Goal: Transaction & Acquisition: Purchase product/service

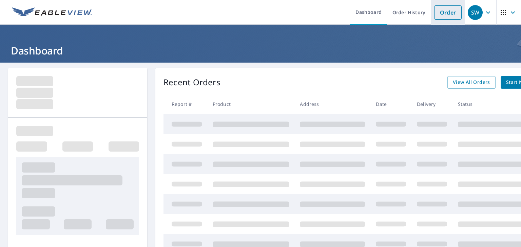
click at [443, 13] on link "Order" at bounding box center [447, 12] width 27 height 14
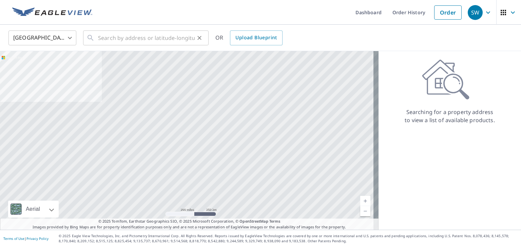
click at [95, 38] on div "​" at bounding box center [145, 38] width 125 height 15
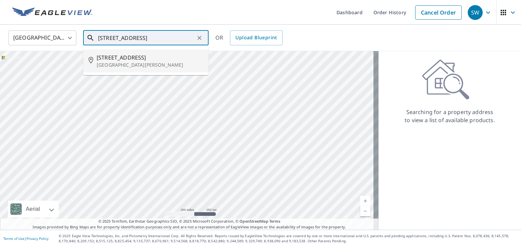
click at [117, 64] on p "[GEOGRAPHIC_DATA][PERSON_NAME]" at bounding box center [150, 65] width 106 height 7
type input "[STREET_ADDRESS][PERSON_NAME]"
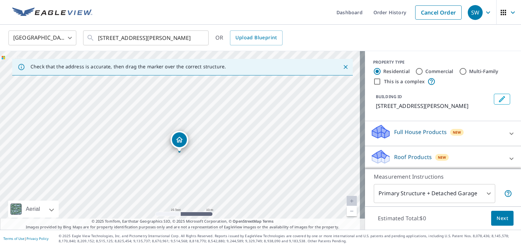
drag, startPoint x: 216, startPoint y: 142, endPoint x: 215, endPoint y: 155, distance: 12.6
click at [215, 155] on div "[STREET_ADDRESS][PERSON_NAME]" at bounding box center [182, 140] width 365 height 179
drag, startPoint x: 181, startPoint y: 128, endPoint x: 172, endPoint y: 125, distance: 9.2
drag, startPoint x: 178, startPoint y: 113, endPoint x: 230, endPoint y: 107, distance: 52.4
drag, startPoint x: 201, startPoint y: 117, endPoint x: 149, endPoint y: 130, distance: 53.5
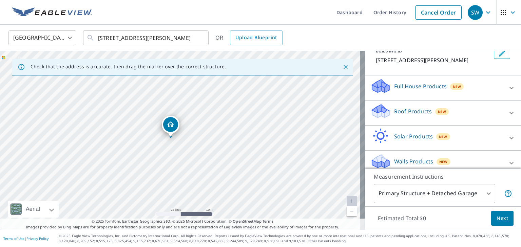
scroll to position [60, 0]
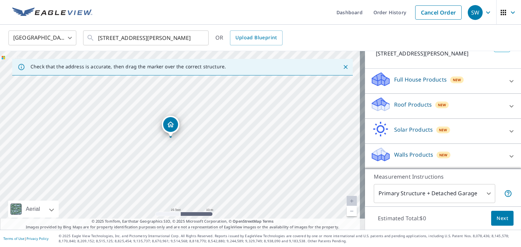
click at [442, 107] on div "New" at bounding box center [442, 105] width 14 height 8
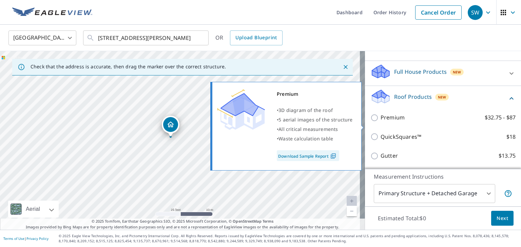
click at [386, 122] on p "Premium" at bounding box center [392, 118] width 24 height 8
click at [380, 122] on input "Premium $32.75 - $87" at bounding box center [375, 118] width 10 height 8
checkbox input "true"
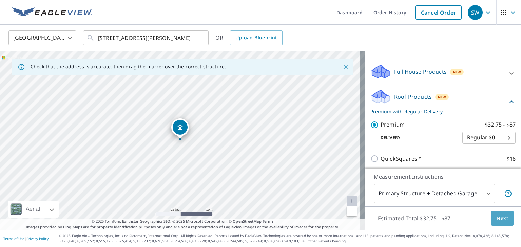
click at [497, 220] on span "Next" at bounding box center [502, 219] width 12 height 8
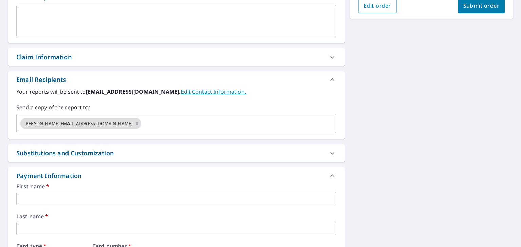
scroll to position [237, 0]
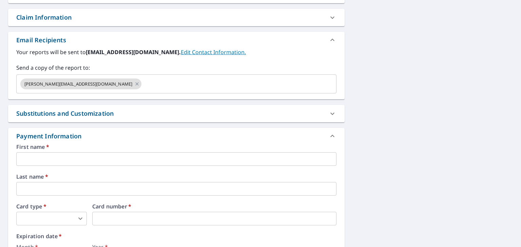
click at [74, 158] on input "text" at bounding box center [176, 160] width 320 height 14
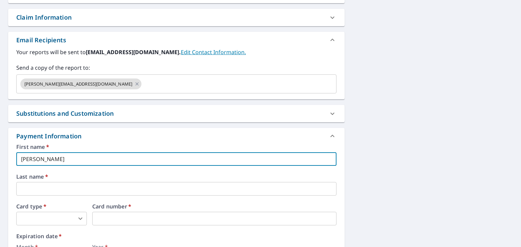
type input "[PERSON_NAME]"
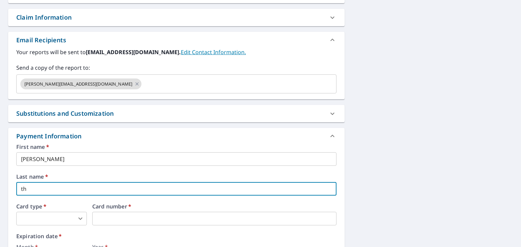
type input "t"
type input "[PERSON_NAME]"
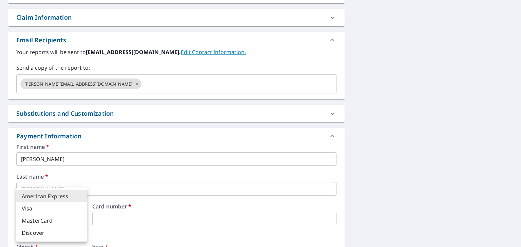
click at [80, 216] on body "SW SW Dashboard Order History Cancel Order SW Dashboard / Finalize Order Finali…" at bounding box center [260, 123] width 521 height 247
click at [65, 211] on li "Visa" at bounding box center [51, 209] width 70 height 12
type input "2"
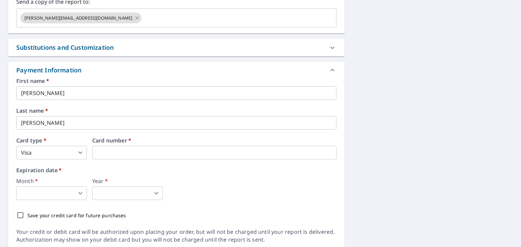
scroll to position [305, 0]
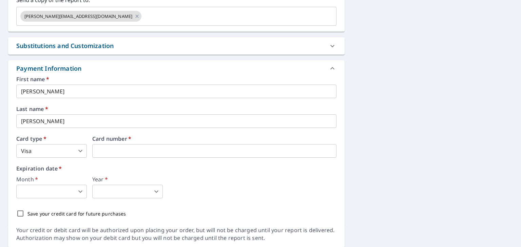
click at [50, 191] on body "SW SW Dashboard Order History Cancel Order SW Dashboard / Finalize Order Finali…" at bounding box center [260, 123] width 521 height 247
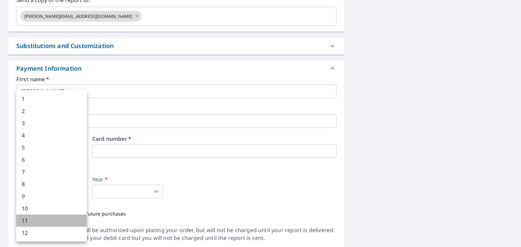
drag, startPoint x: 41, startPoint y: 220, endPoint x: 90, endPoint y: 209, distance: 50.9
click at [41, 220] on li "11" at bounding box center [51, 221] width 70 height 12
type input "11"
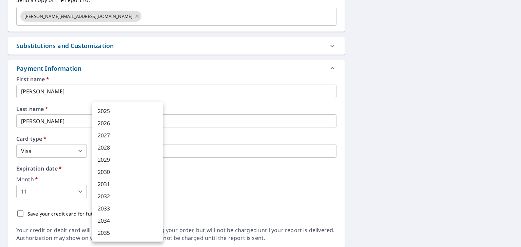
click at [129, 193] on body "SW SW Dashboard Order History Cancel Order SW Dashboard / Finalize Order Finali…" at bounding box center [260, 123] width 521 height 247
click at [111, 149] on li "2028" at bounding box center [127, 148] width 70 height 12
type input "2028"
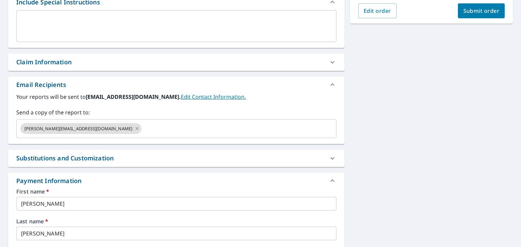
scroll to position [91, 0]
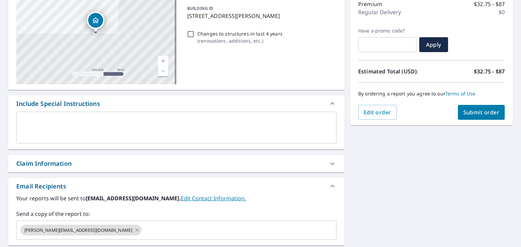
click at [475, 109] on span "Submit order" at bounding box center [481, 112] width 36 height 7
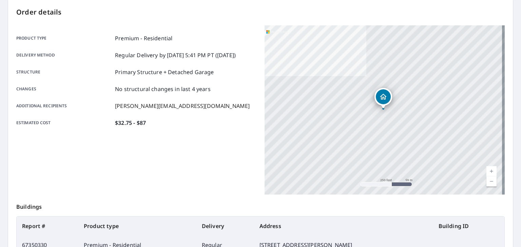
scroll to position [151, 0]
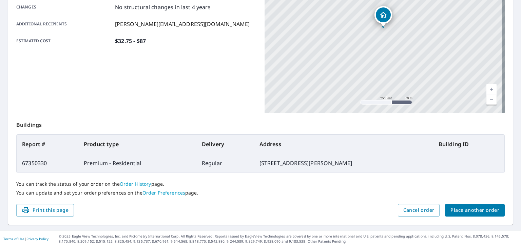
drag, startPoint x: 52, startPoint y: 213, endPoint x: 387, endPoint y: 220, distance: 335.6
click at [52, 213] on span "Print this page" at bounding box center [45, 210] width 47 height 8
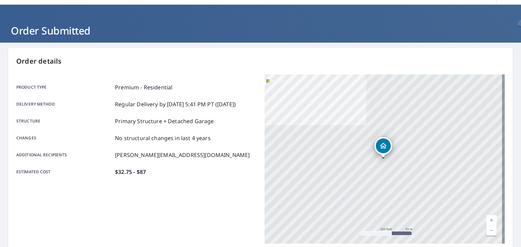
scroll to position [0, 0]
